Goal: Find contact information: Find contact information

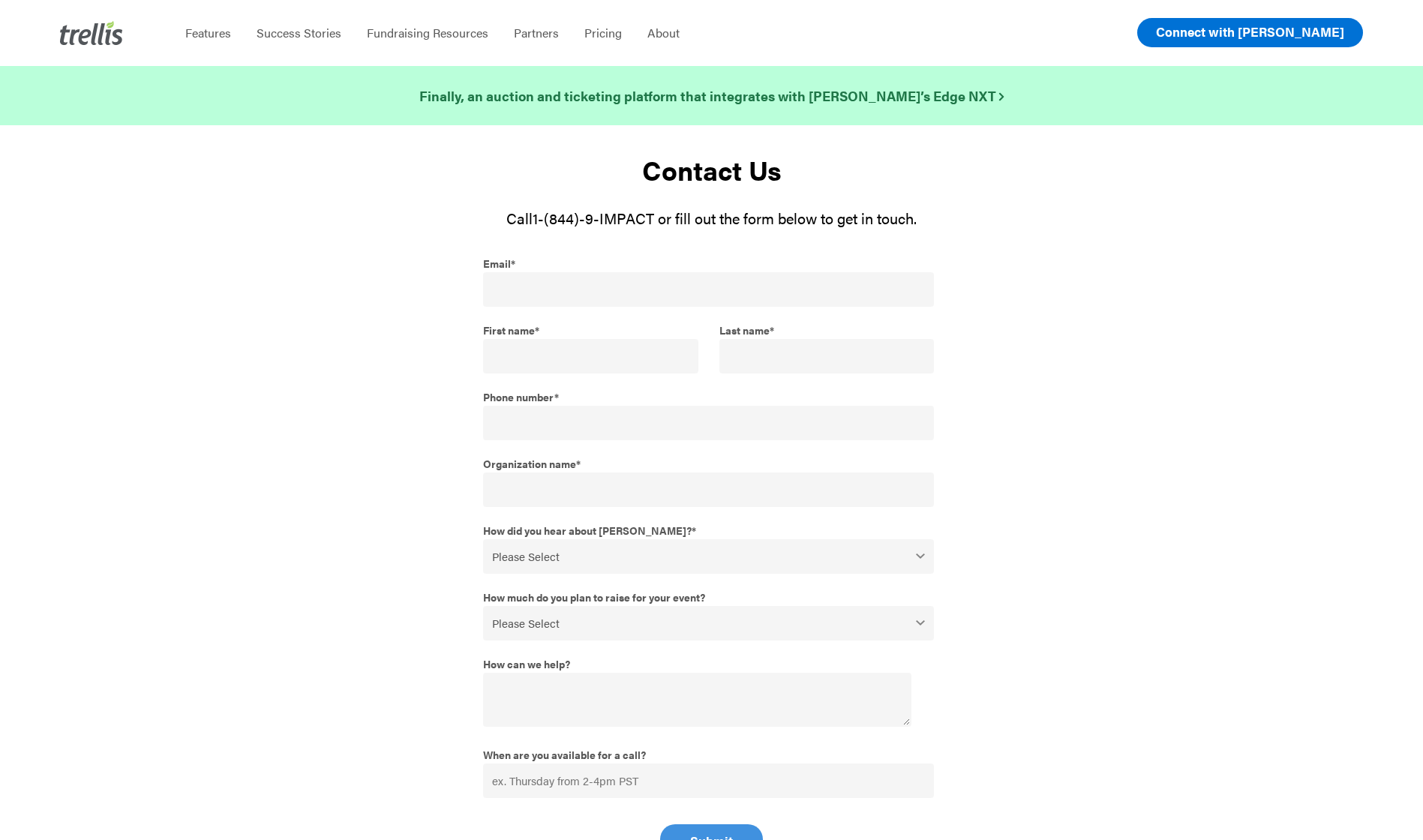
click at [1298, 29] on span "Connect with [PERSON_NAME]" at bounding box center [1250, 32] width 188 height 18
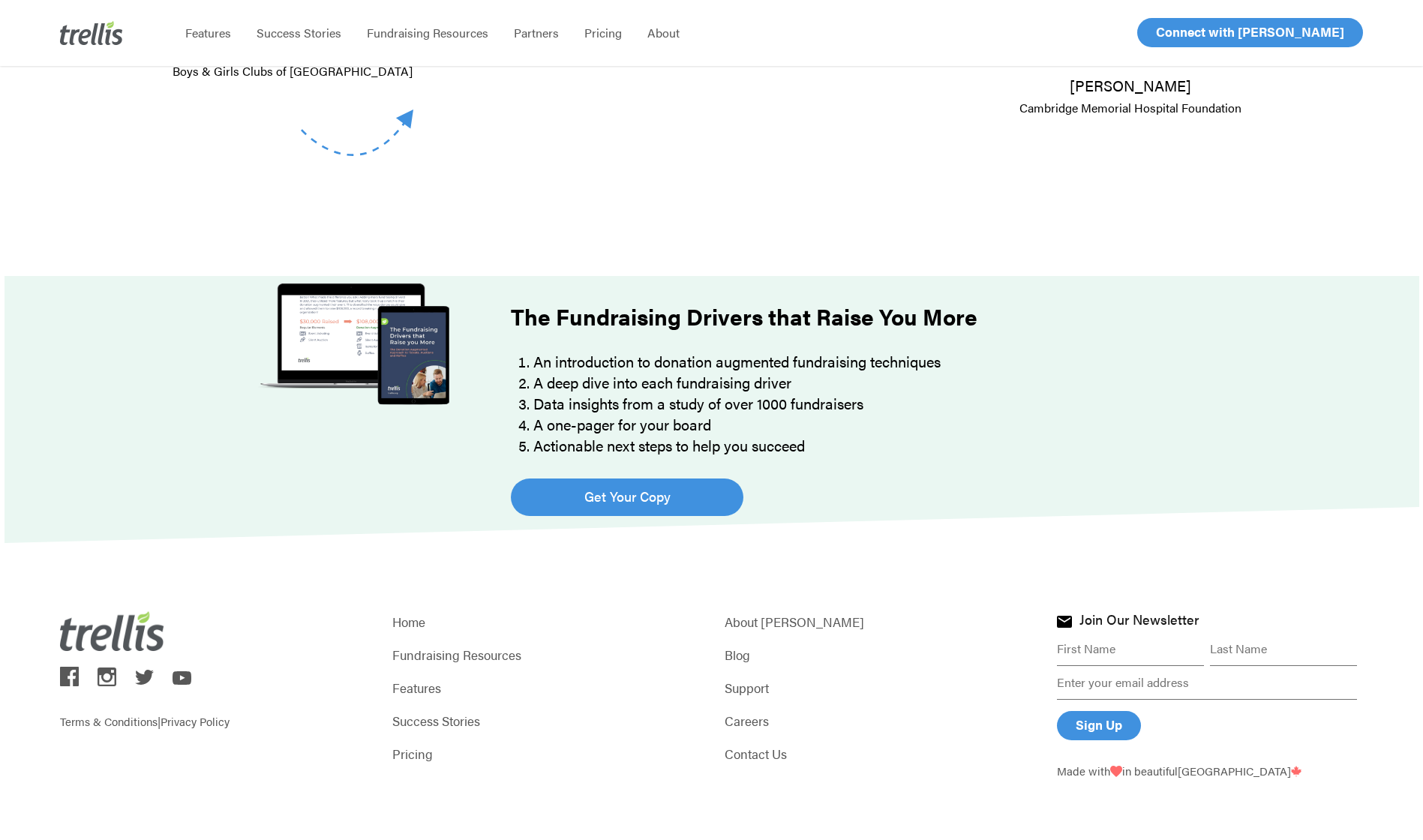
scroll to position [839, 0]
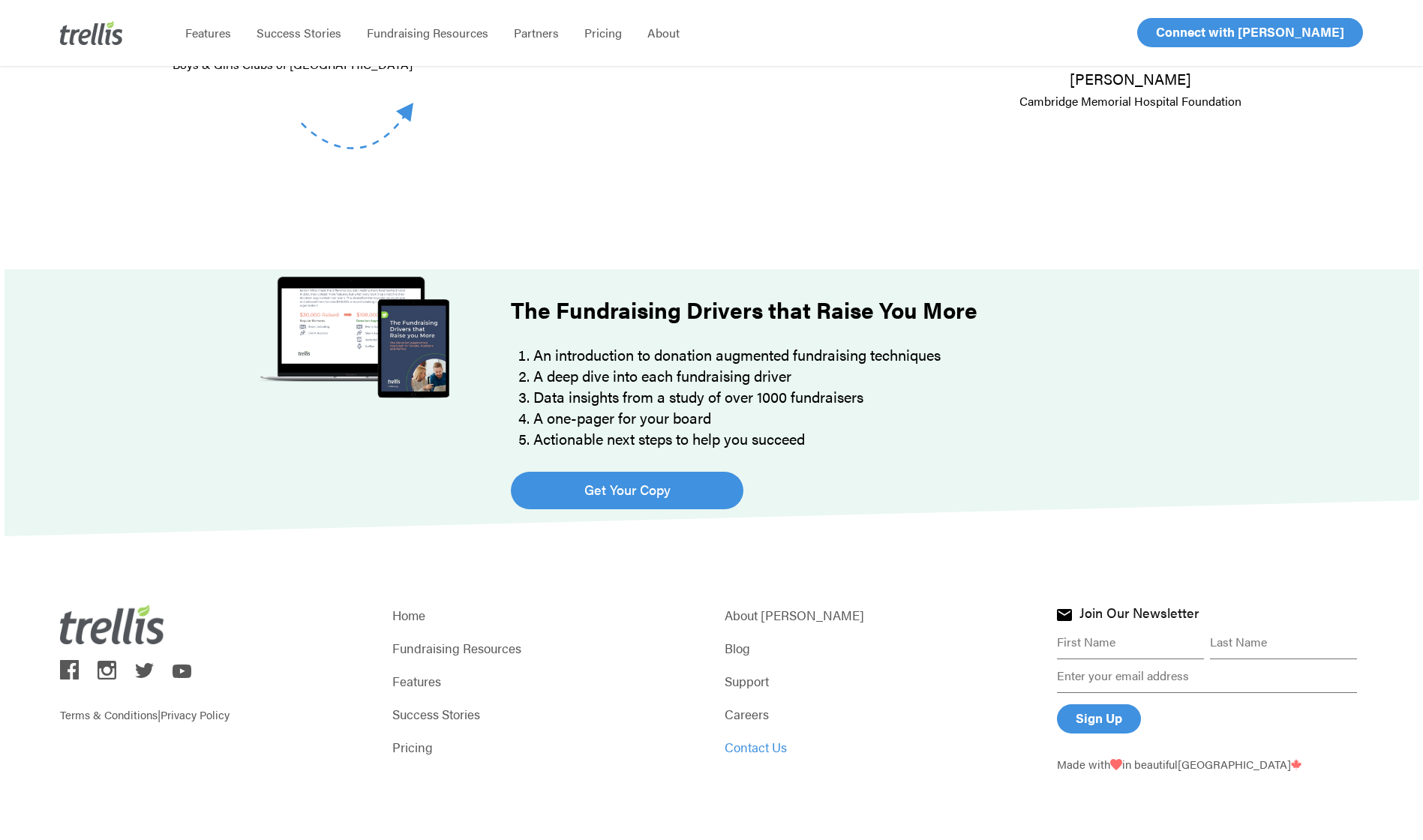
click at [785, 751] on link "Contact Us" at bounding box center [878, 746] width 306 height 21
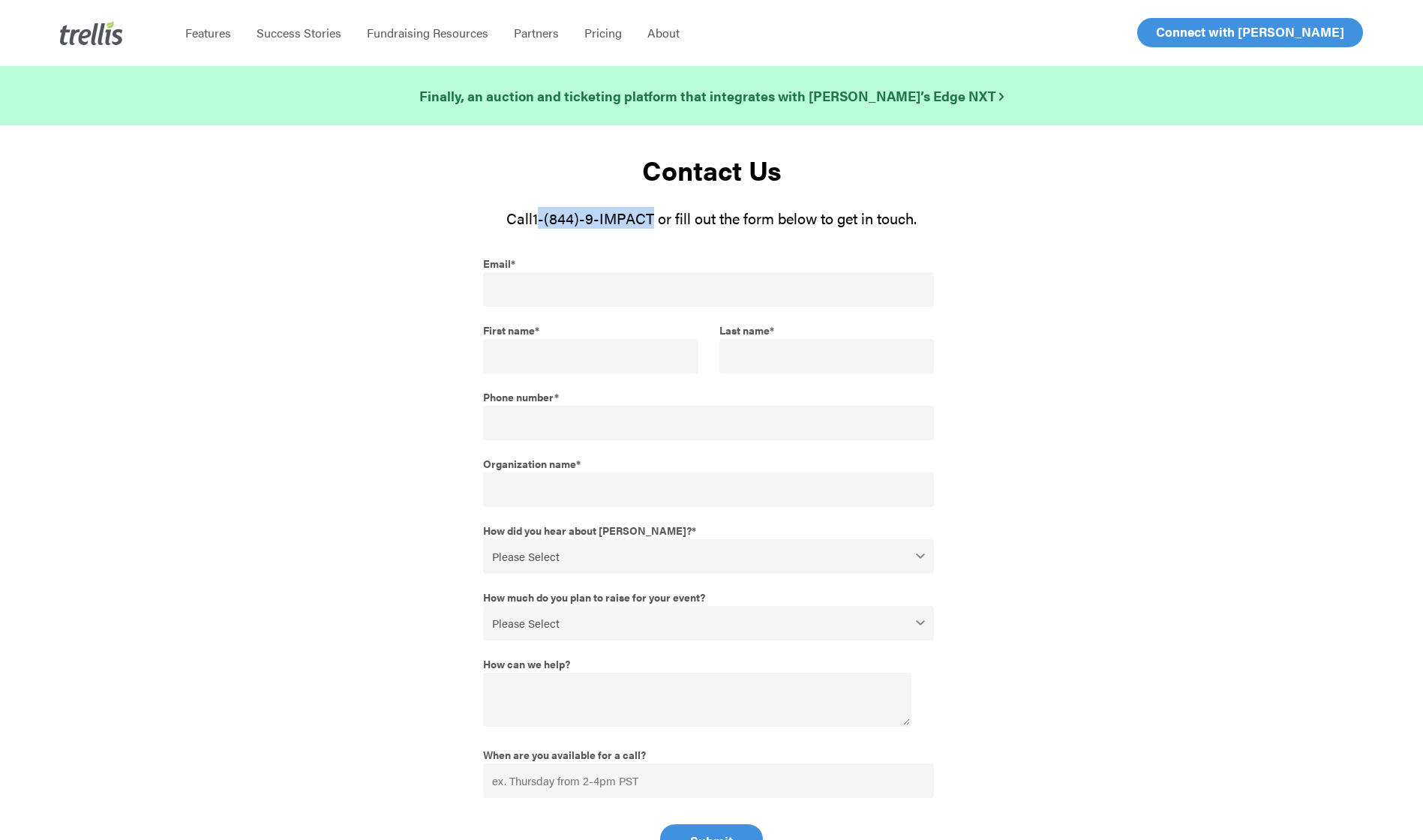
drag, startPoint x: 654, startPoint y: 219, endPoint x: 538, endPoint y: 222, distance: 116.0
click at [538, 222] on span "1-(844)-9-IMPACT or fill out the form below to get in touch." at bounding box center [724, 218] width 384 height 22
copy span "1-(844)-9-IMPACT"
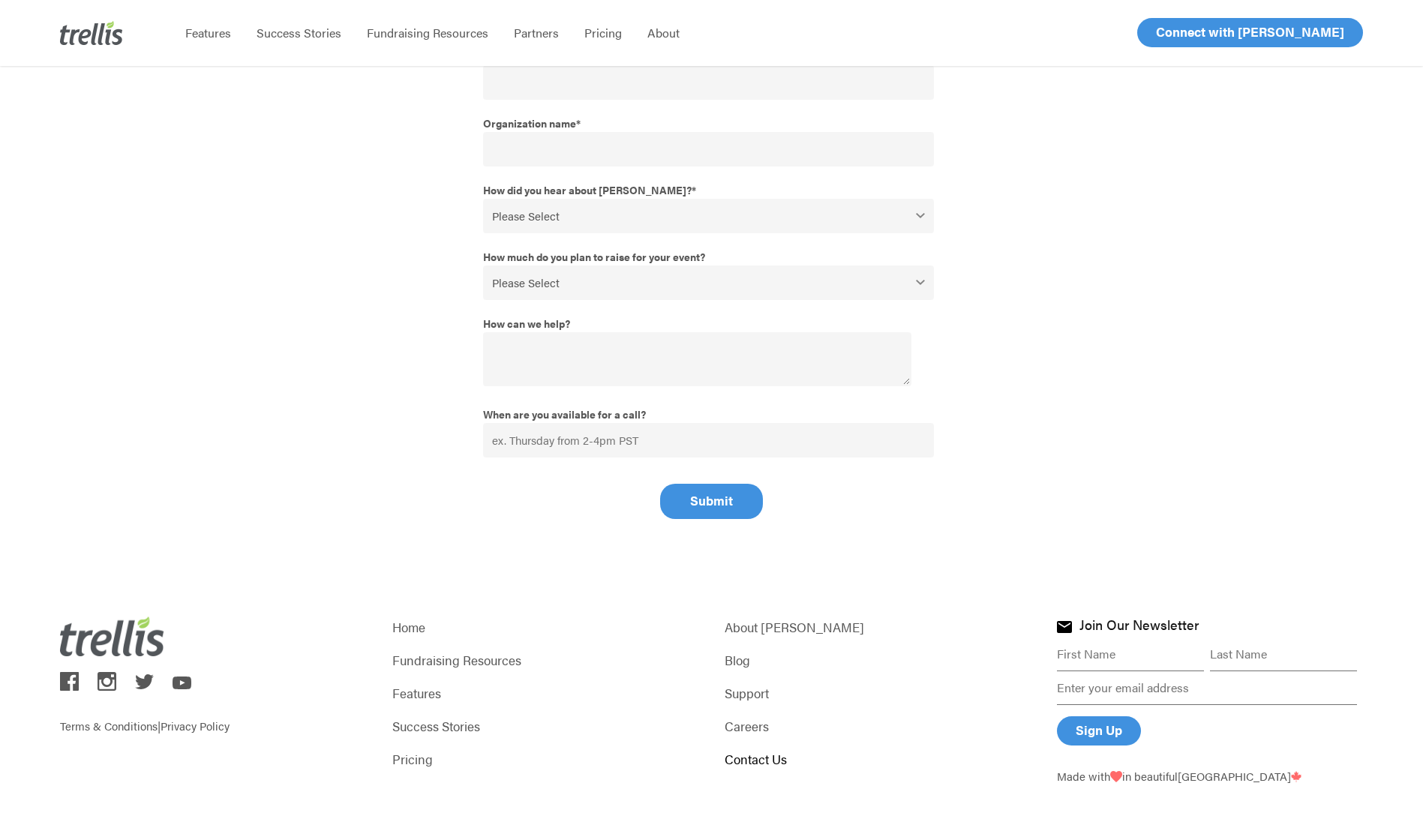
scroll to position [353, 0]
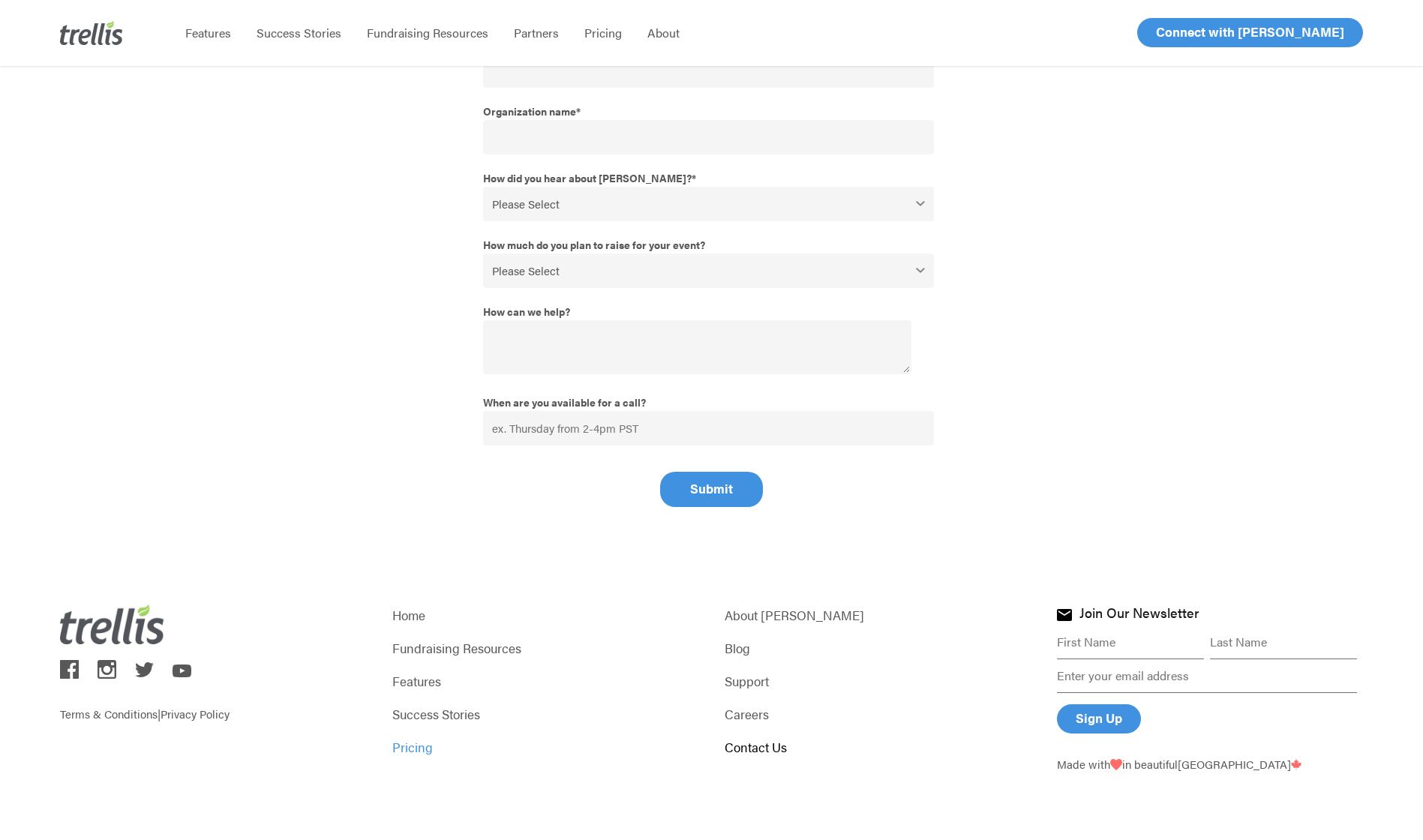
click at [406, 756] on link "Pricing" at bounding box center [545, 746] width 306 height 21
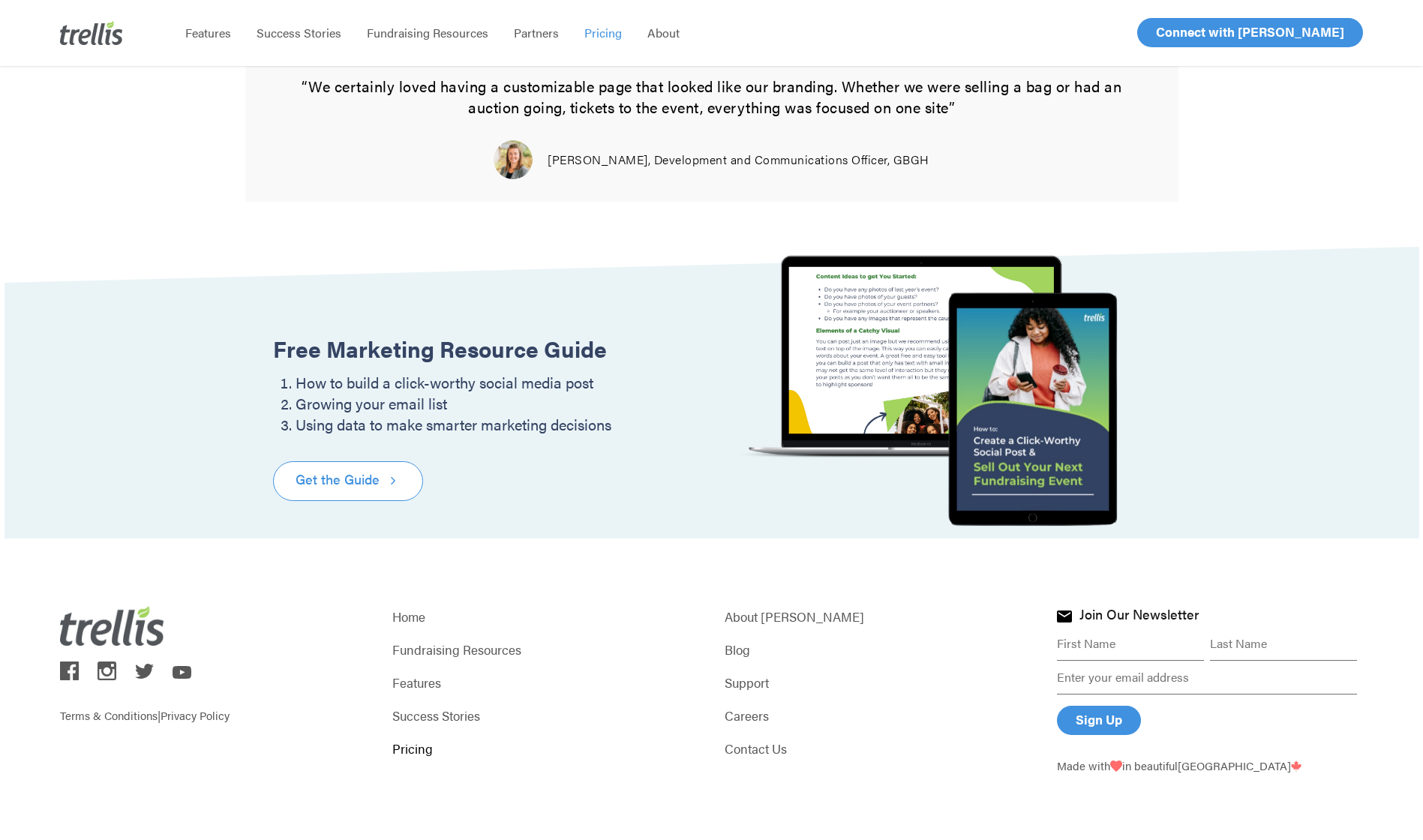
scroll to position [1675, 0]
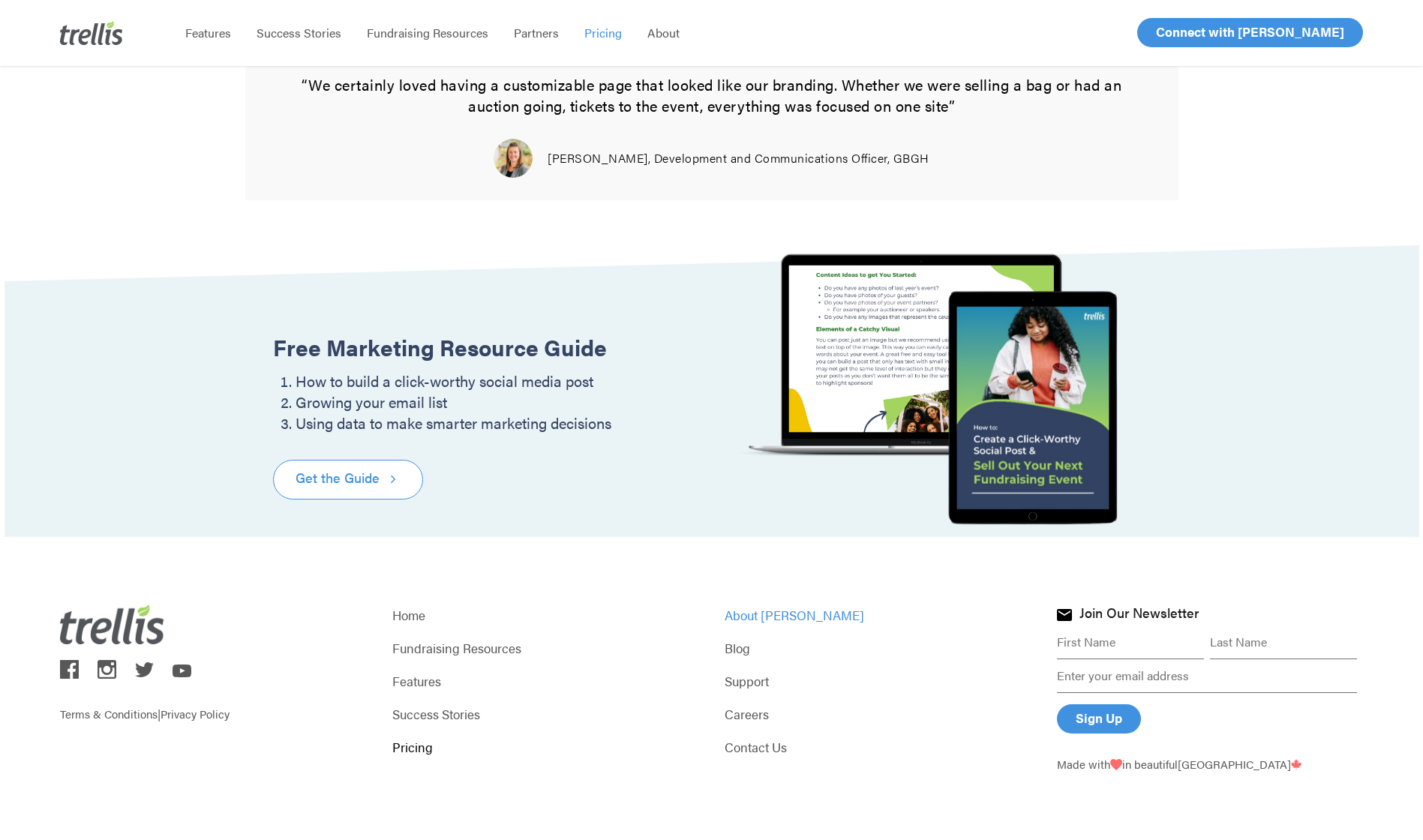
click at [773, 616] on link "About [PERSON_NAME]" at bounding box center [878, 614] width 306 height 21
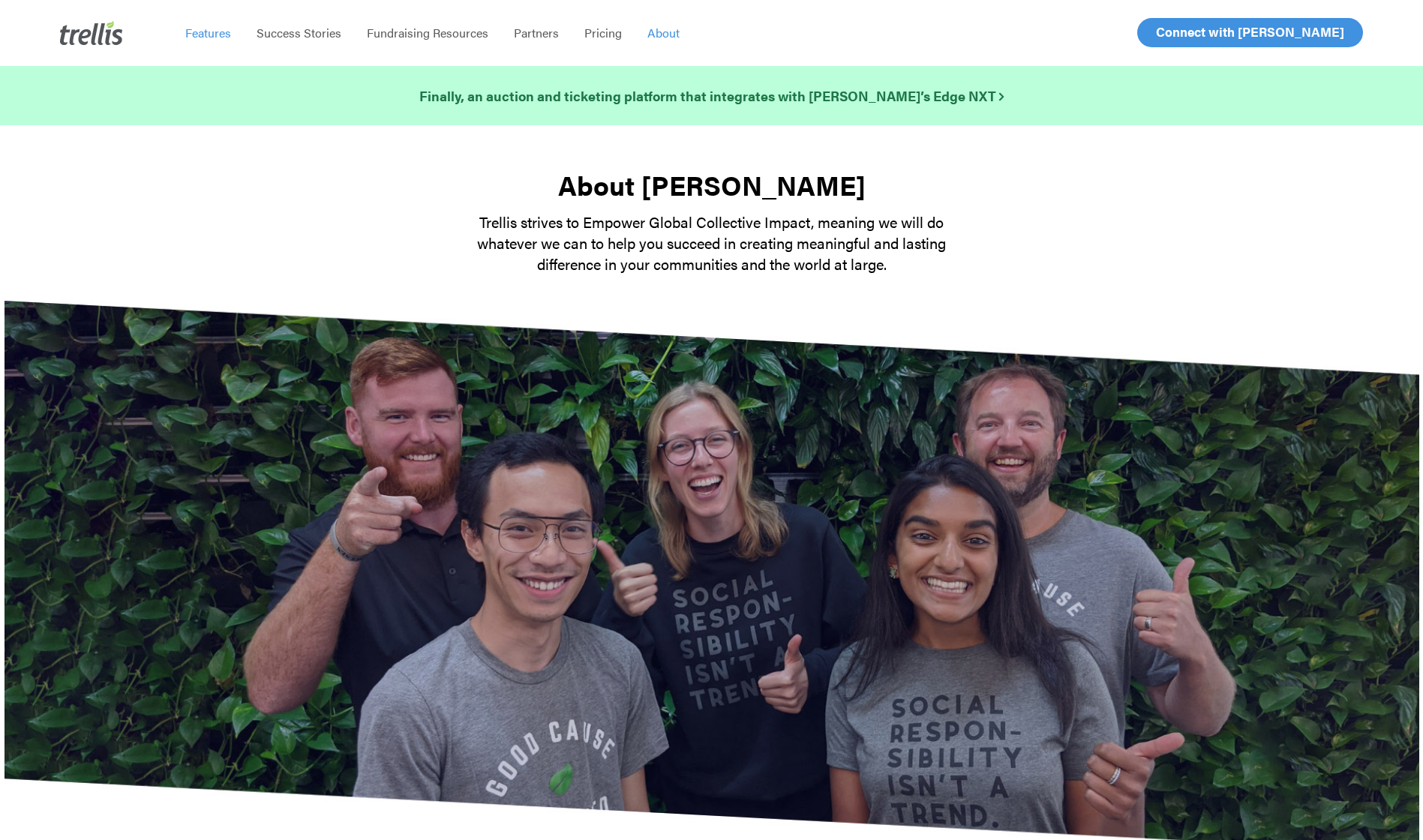
click at [217, 36] on span "Features" at bounding box center [208, 33] width 46 height 18
